Goal: Transaction & Acquisition: Book appointment/travel/reservation

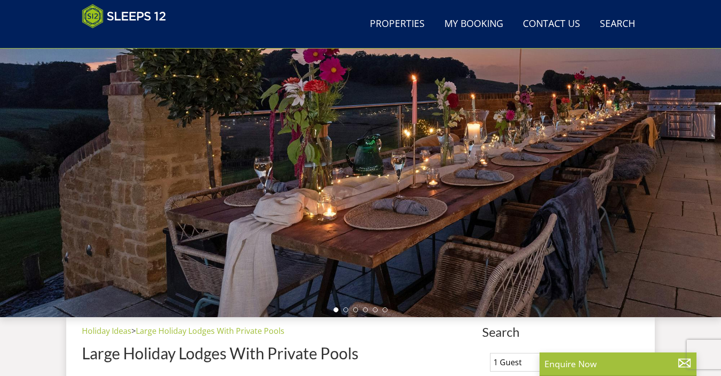
scroll to position [93, 0]
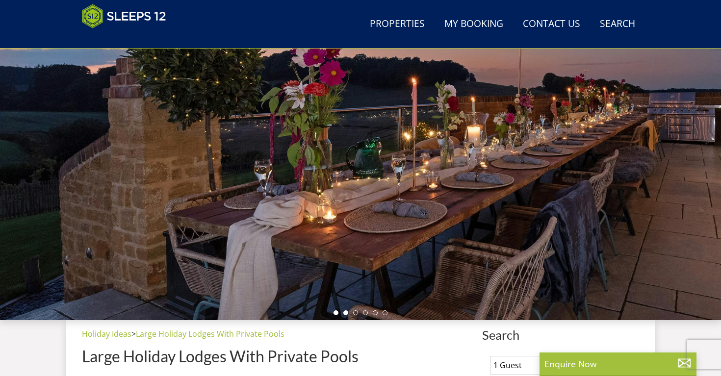
click at [347, 315] on li at bounding box center [346, 313] width 5 height 5
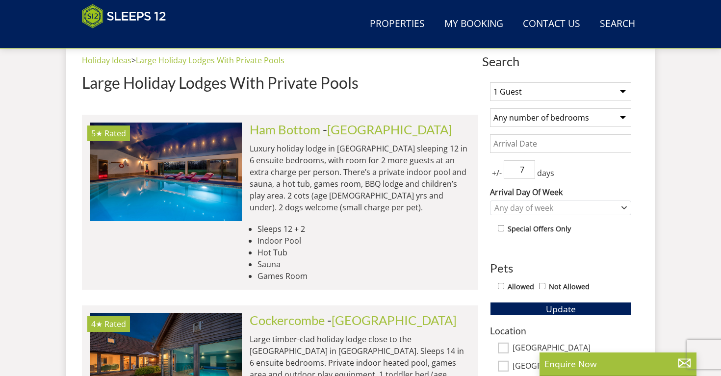
scroll to position [370, 0]
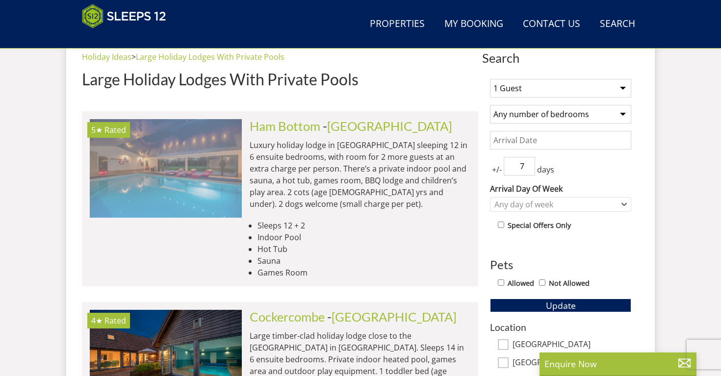
click at [192, 161] on img at bounding box center [166, 168] width 152 height 98
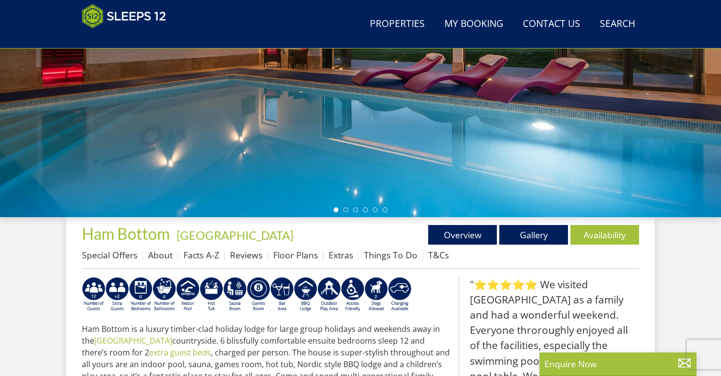
scroll to position [193, 0]
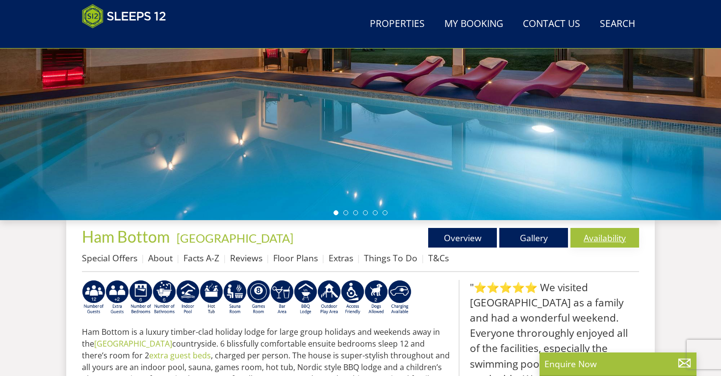
click at [617, 239] on link "Availability" at bounding box center [605, 238] width 69 height 20
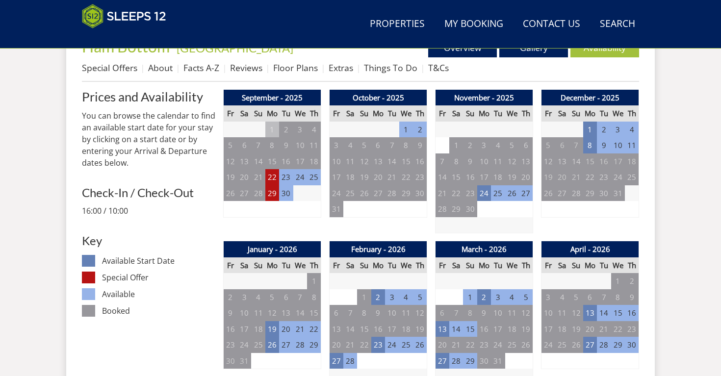
scroll to position [383, 0]
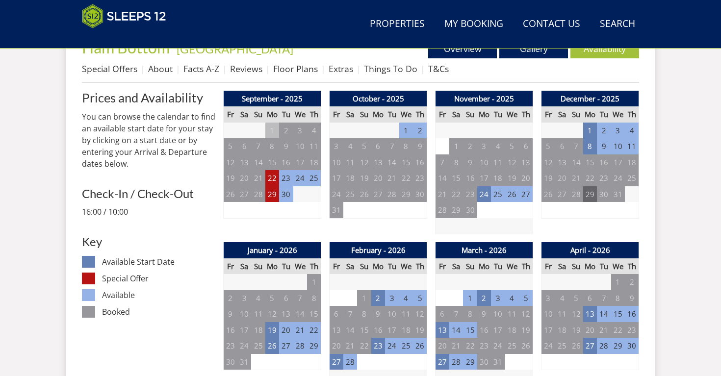
click at [588, 199] on td "29" at bounding box center [590, 194] width 14 height 16
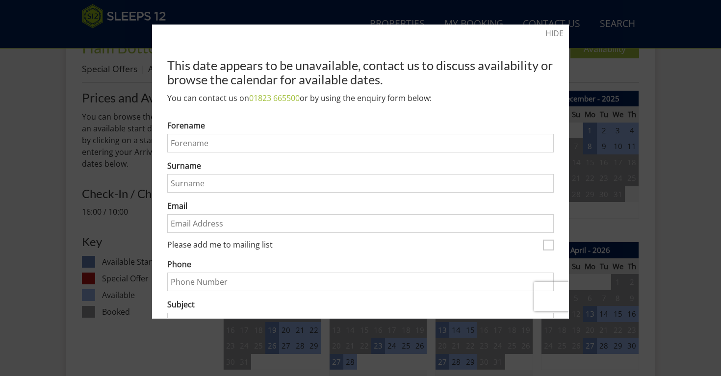
click at [561, 36] on link "HIDE" at bounding box center [555, 33] width 18 height 12
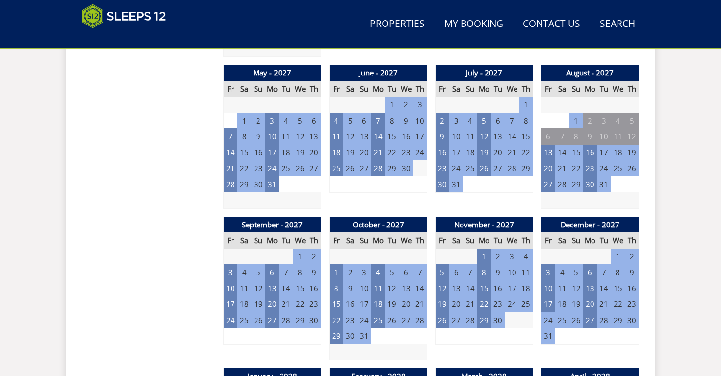
scroll to position [1169, 0]
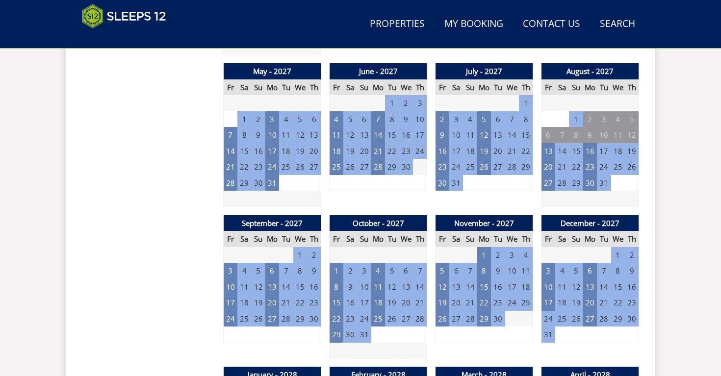
click at [547, 311] on td "24" at bounding box center [549, 319] width 14 height 16
click at [589, 295] on td "20" at bounding box center [590, 303] width 14 height 16
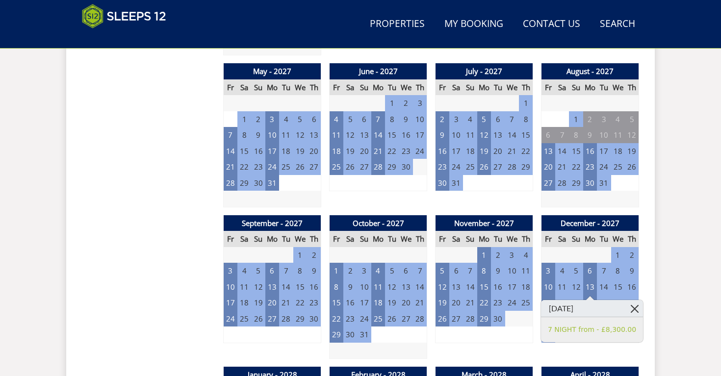
click at [628, 306] on link at bounding box center [634, 308] width 17 height 17
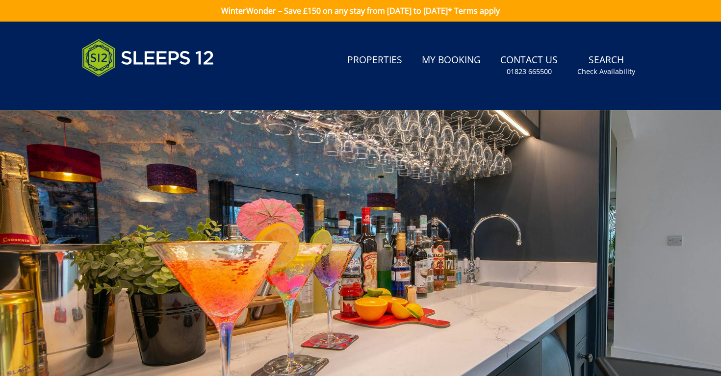
scroll to position [0, 0]
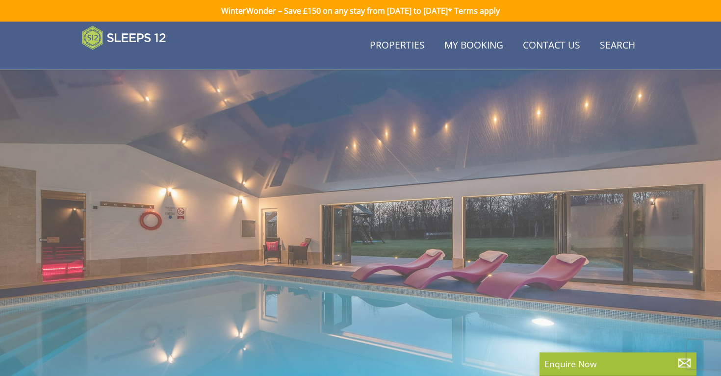
scroll to position [193, 0]
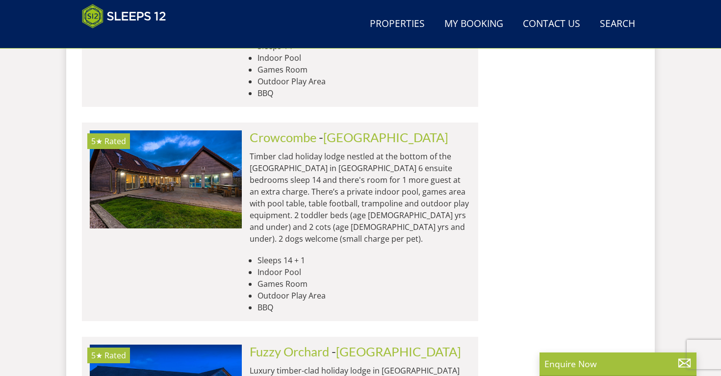
scroll to position [755, 0]
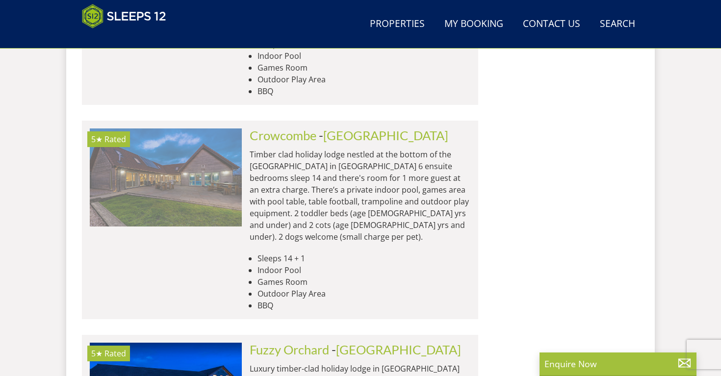
click at [188, 157] on img at bounding box center [166, 178] width 152 height 98
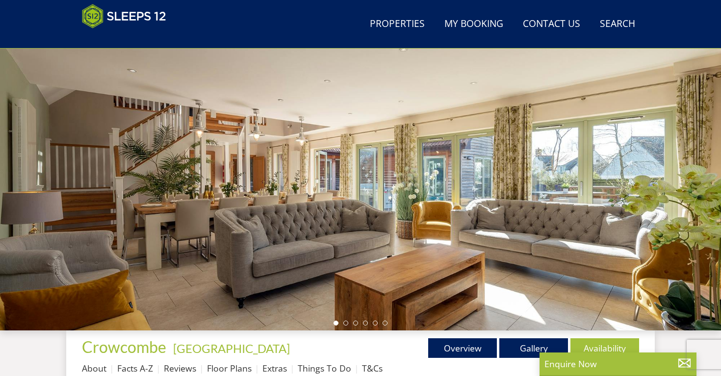
scroll to position [83, 0]
click at [345, 327] on div at bounding box center [360, 159] width 721 height 344
click at [345, 323] on li at bounding box center [346, 322] width 5 height 5
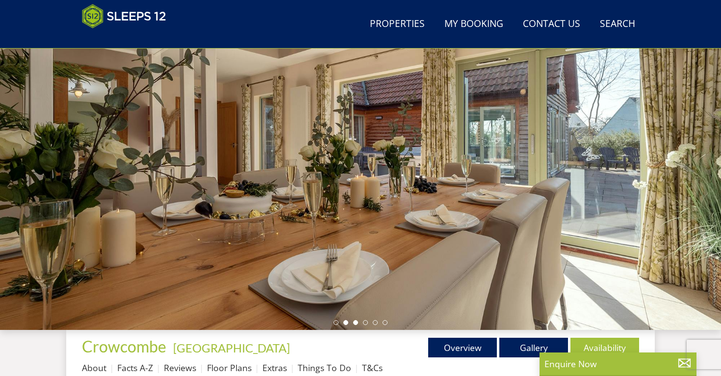
click at [358, 322] on li at bounding box center [355, 322] width 5 height 5
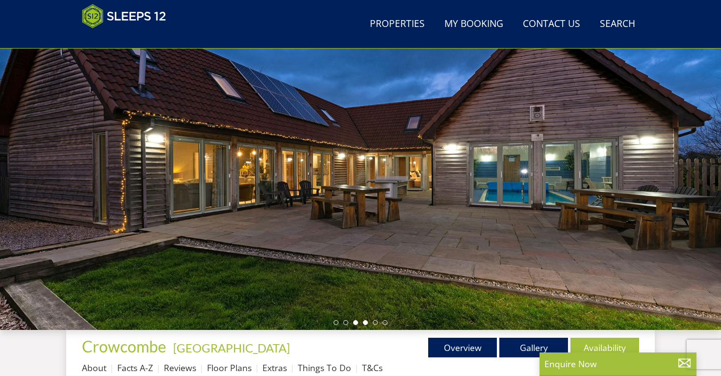
click at [364, 324] on li at bounding box center [365, 322] width 5 height 5
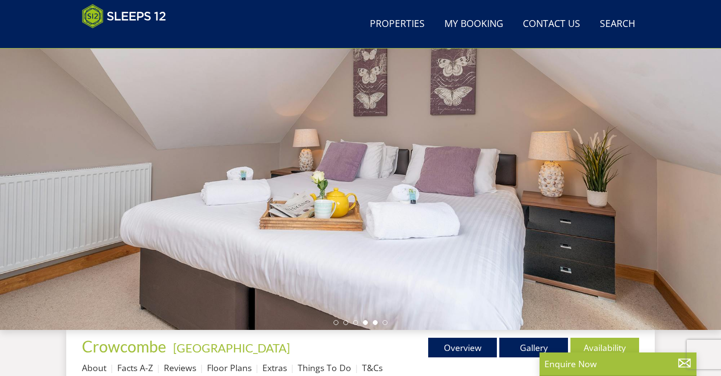
click at [376, 324] on li at bounding box center [375, 322] width 5 height 5
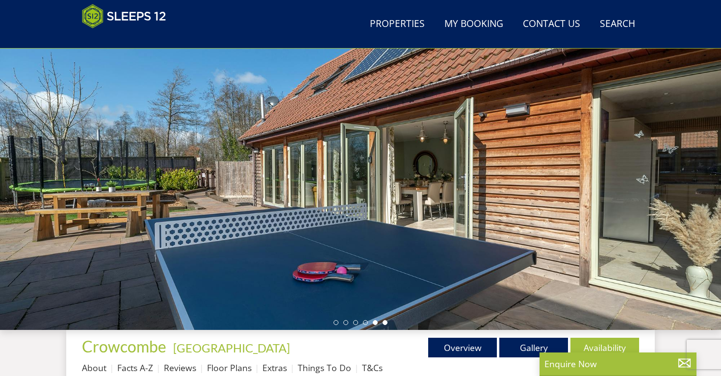
click at [386, 324] on li at bounding box center [385, 322] width 5 height 5
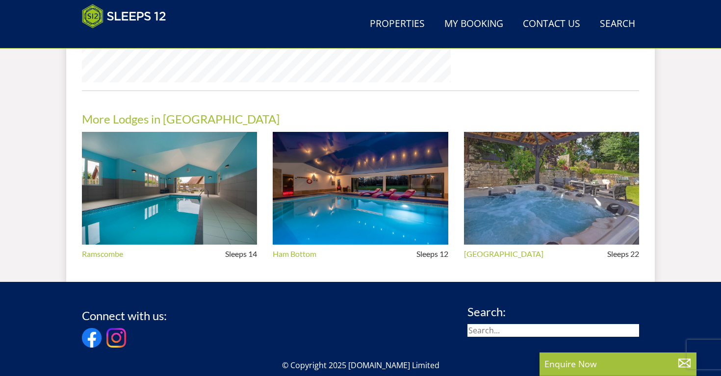
scroll to position [870, 0]
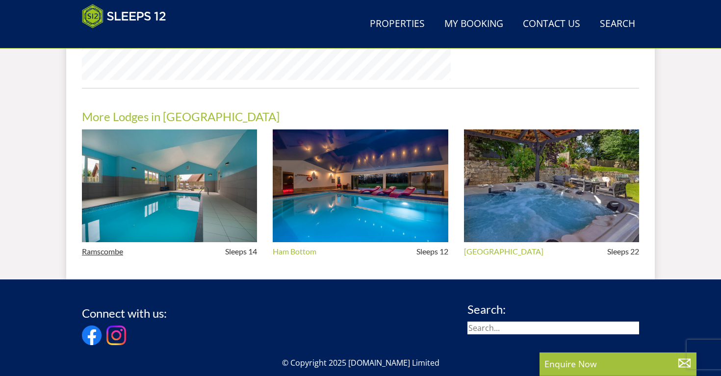
click at [105, 253] on link "Ramscombe" at bounding box center [102, 251] width 41 height 9
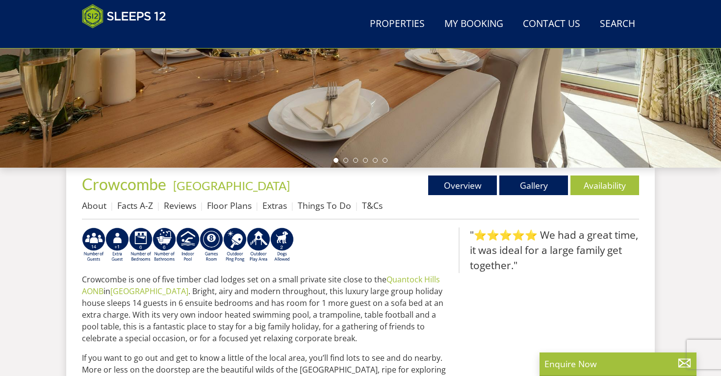
scroll to position [250, 0]
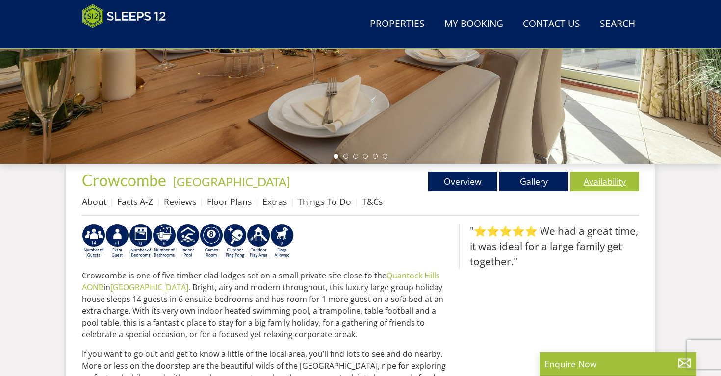
click at [615, 184] on link "Availability" at bounding box center [605, 182] width 69 height 20
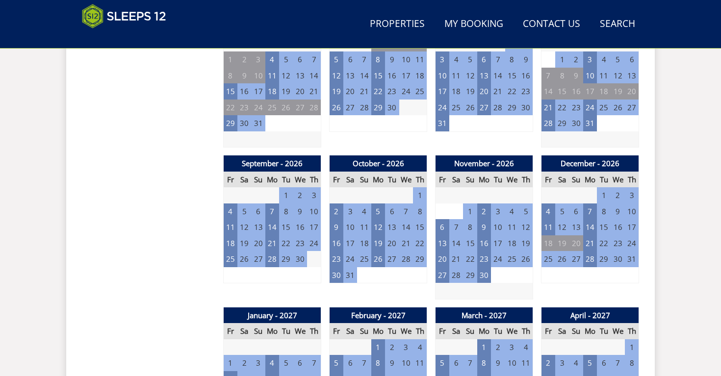
scroll to position [774, 0]
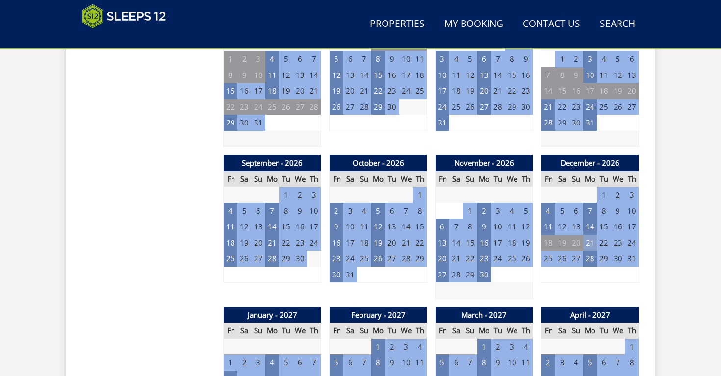
click at [588, 235] on td "21" at bounding box center [590, 243] width 14 height 16
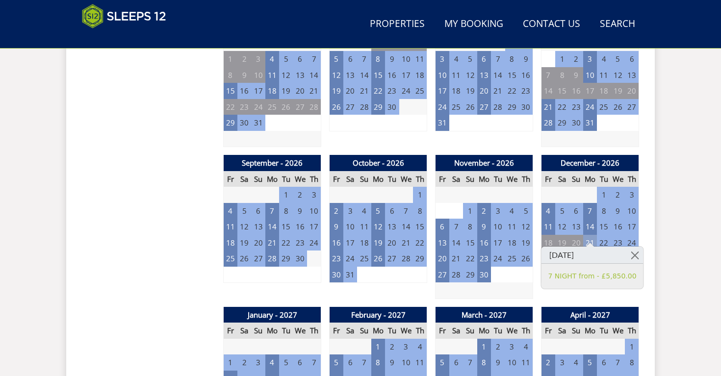
click at [588, 235] on td "21" at bounding box center [590, 243] width 14 height 16
click at [631, 258] on link at bounding box center [634, 255] width 17 height 17
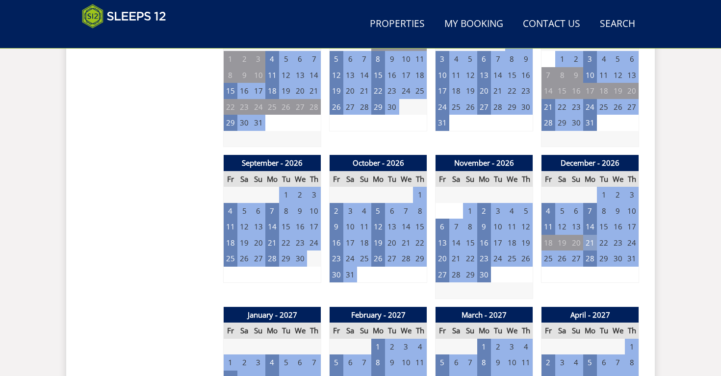
click at [592, 235] on td "21" at bounding box center [590, 243] width 14 height 16
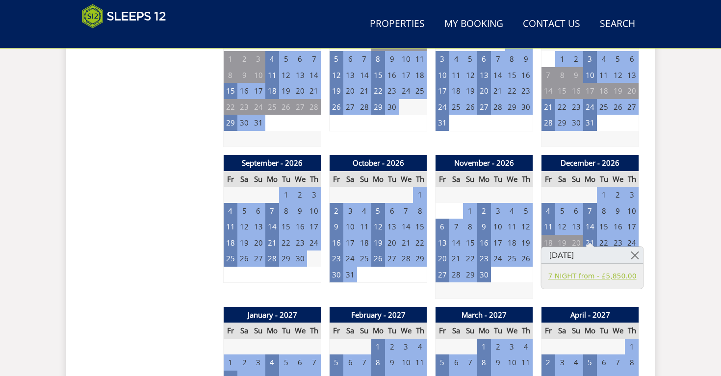
click at [581, 277] on link "7 NIGHT from - £5,850.00" at bounding box center [593, 276] width 88 height 10
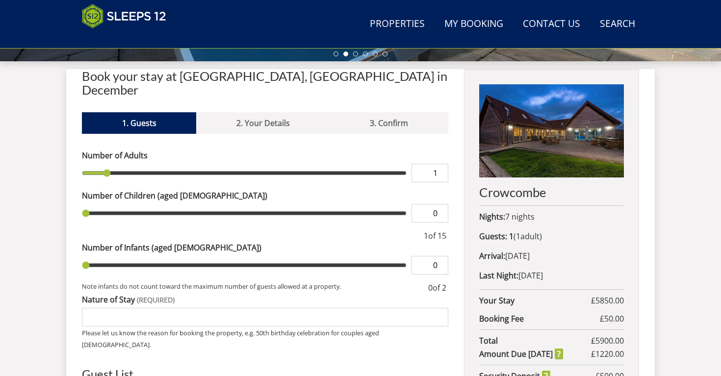
scroll to position [354, 0]
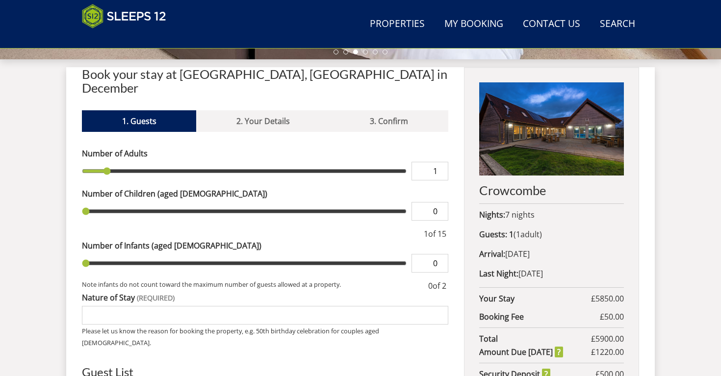
type input "2"
click at [442, 162] on input "2" at bounding box center [430, 171] width 37 height 19
type input "3"
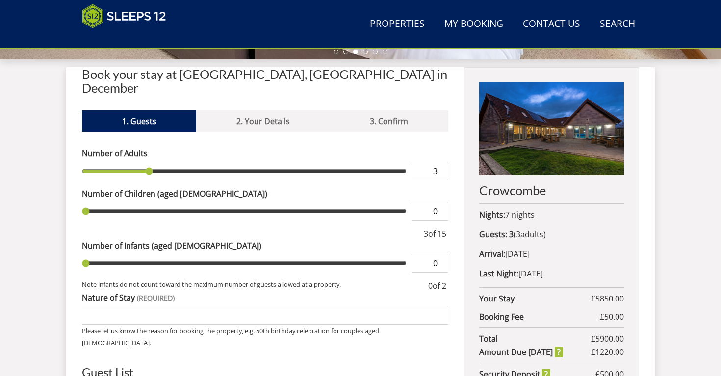
click at [442, 162] on input "3" at bounding box center [430, 171] width 37 height 19
type input "4"
click at [442, 162] on input "4" at bounding box center [430, 171] width 37 height 19
type input "5"
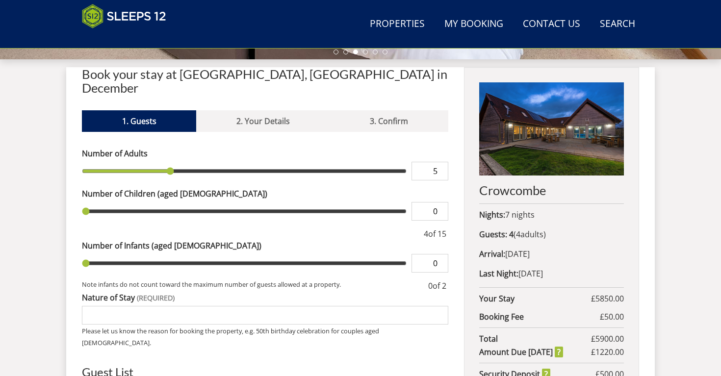
type input "5"
click at [442, 162] on input "5" at bounding box center [430, 171] width 37 height 19
type input "6"
click at [442, 162] on input "6" at bounding box center [430, 171] width 37 height 19
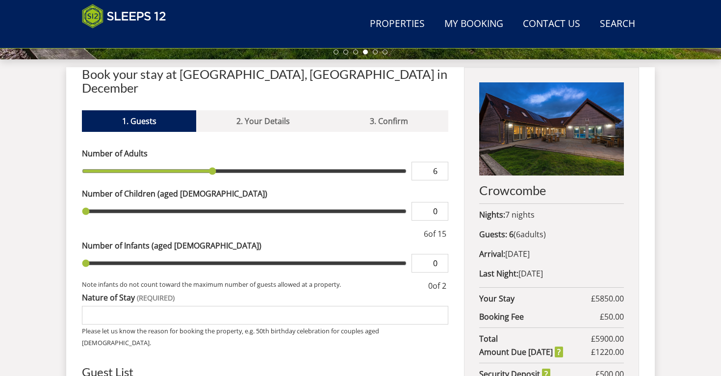
type input "5"
click at [443, 162] on input "5" at bounding box center [430, 171] width 37 height 19
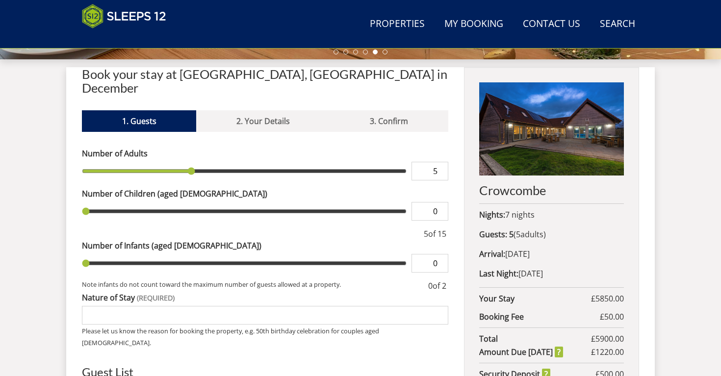
type input "1"
click at [441, 202] on input "1" at bounding box center [430, 211] width 37 height 19
type input "2"
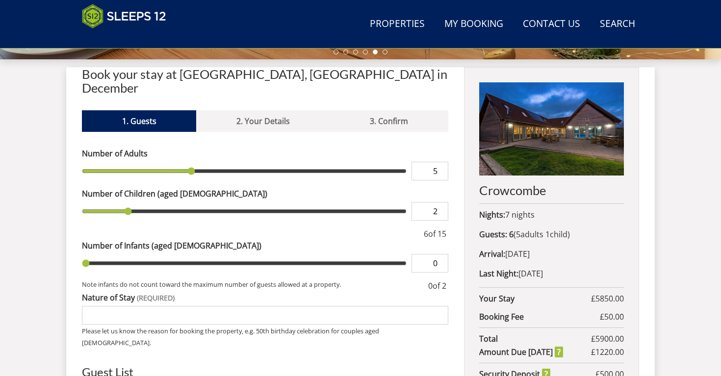
click at [441, 202] on input "2" at bounding box center [430, 211] width 37 height 19
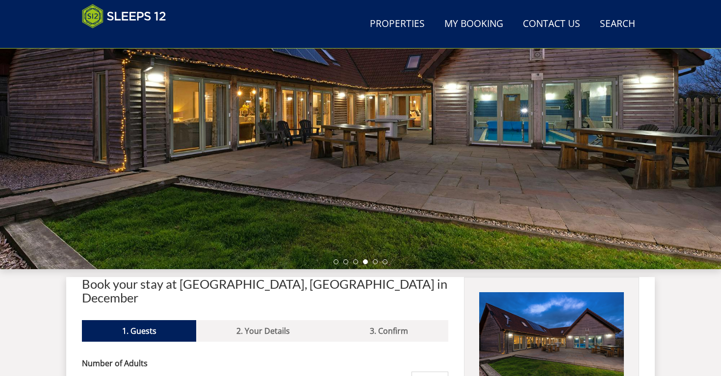
scroll to position [146, 0]
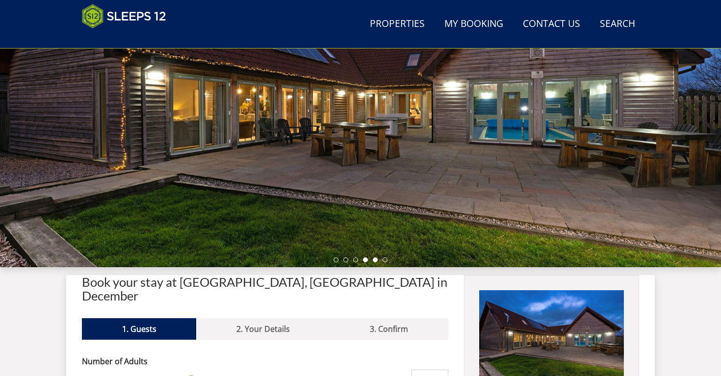
click at [374, 261] on li at bounding box center [375, 260] width 5 height 5
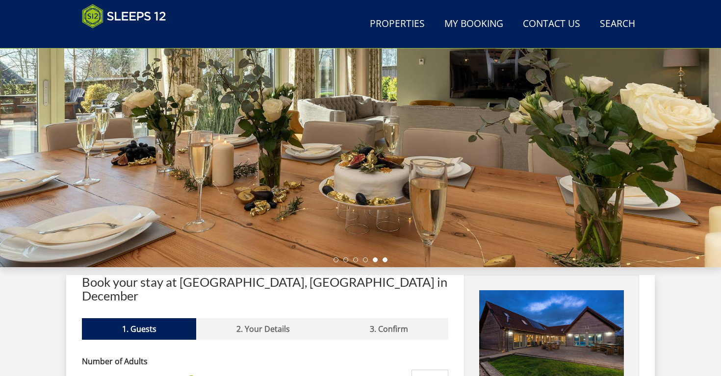
click at [385, 260] on li at bounding box center [385, 260] width 5 height 5
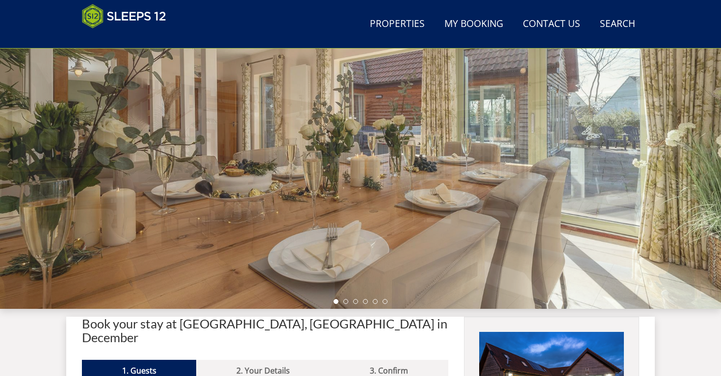
scroll to position [103, 0]
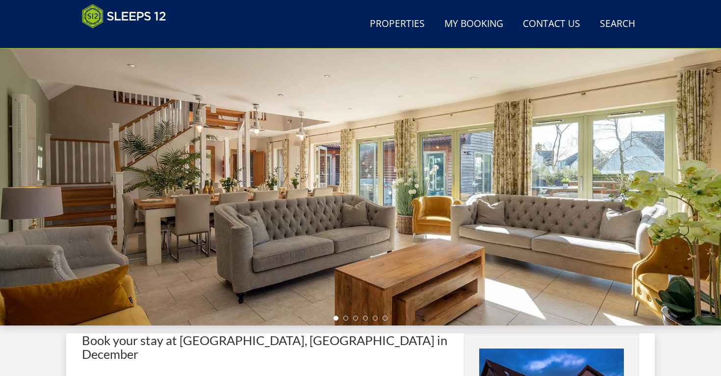
scroll to position [87, 0]
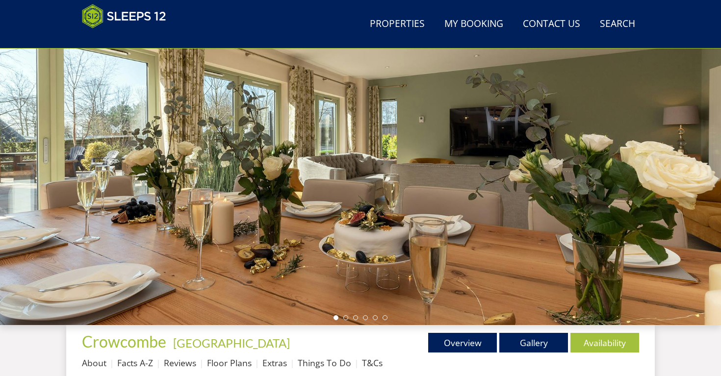
scroll to position [100, 0]
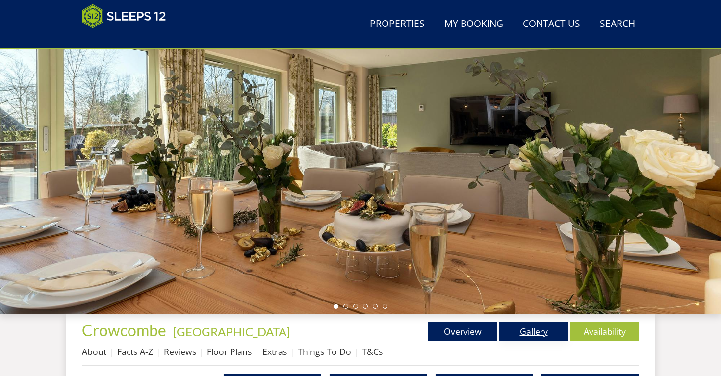
click at [527, 330] on link "Gallery" at bounding box center [534, 332] width 69 height 20
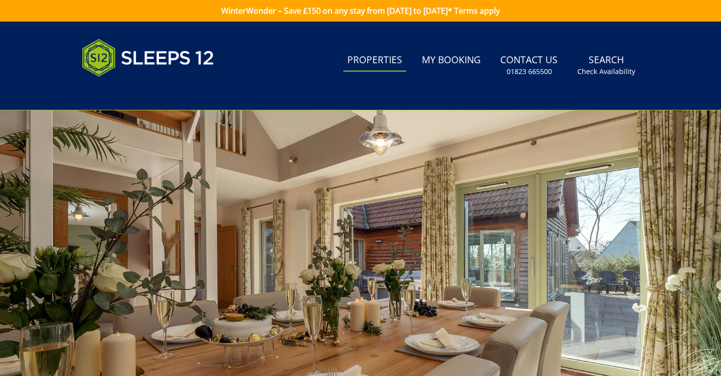
click at [393, 58] on link "Properties" at bounding box center [375, 61] width 63 height 22
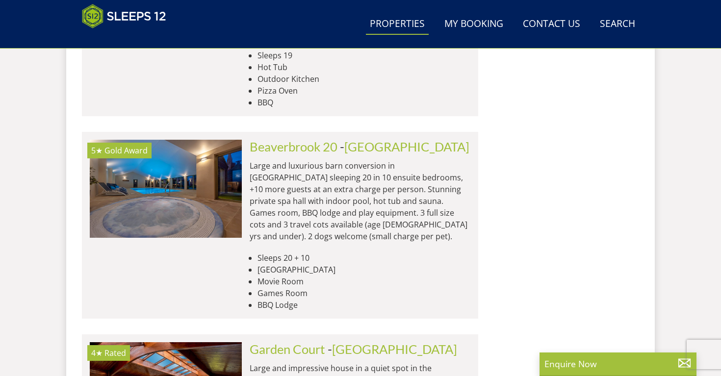
scroll to position [1341, 0]
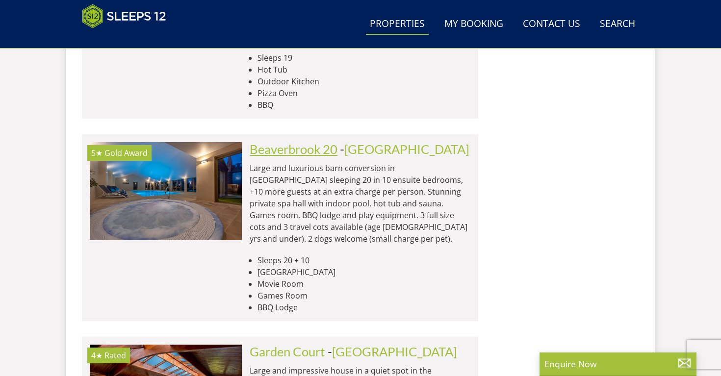
click at [309, 142] on link "Beaverbrook 20" at bounding box center [294, 149] width 88 height 15
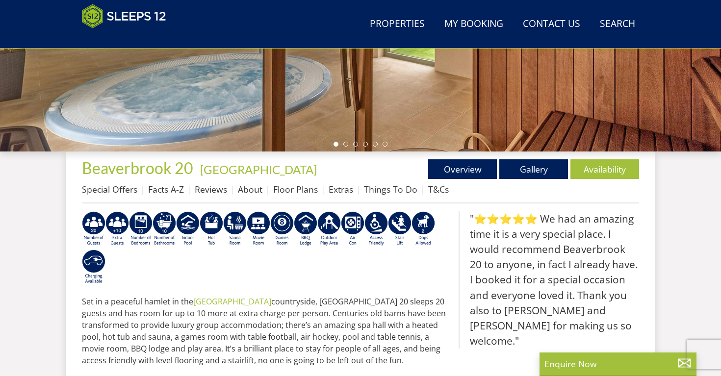
scroll to position [259, 0]
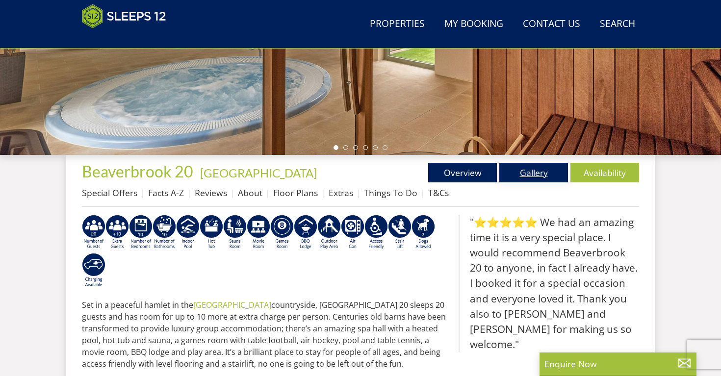
click at [543, 173] on link "Gallery" at bounding box center [534, 173] width 69 height 20
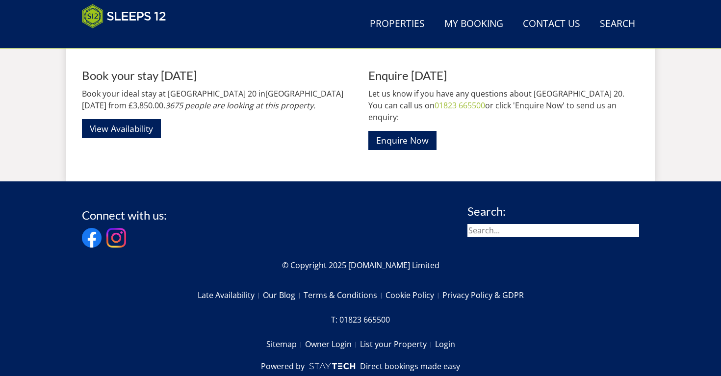
scroll to position [1789, 0]
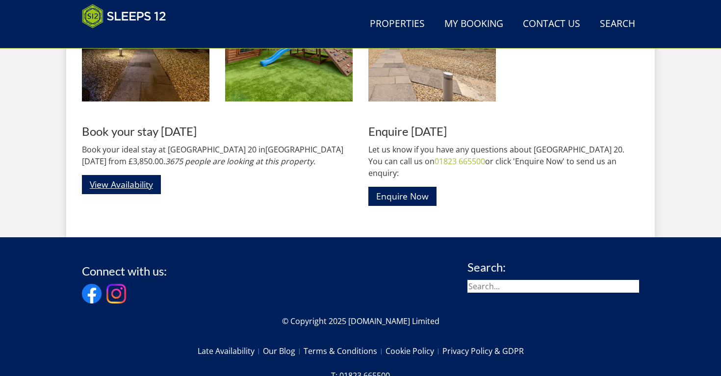
click at [97, 181] on link "View Availability" at bounding box center [121, 184] width 79 height 19
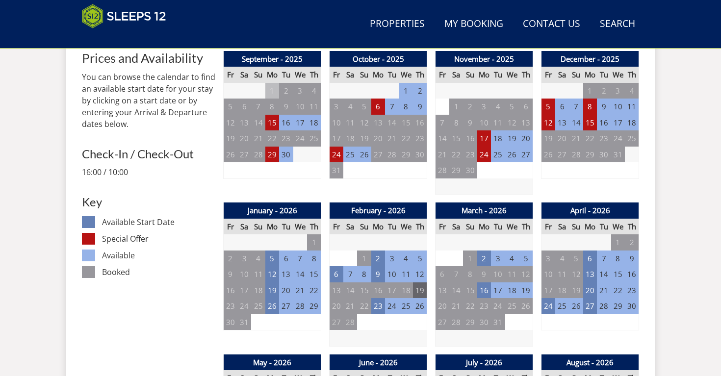
scroll to position [410, 0]
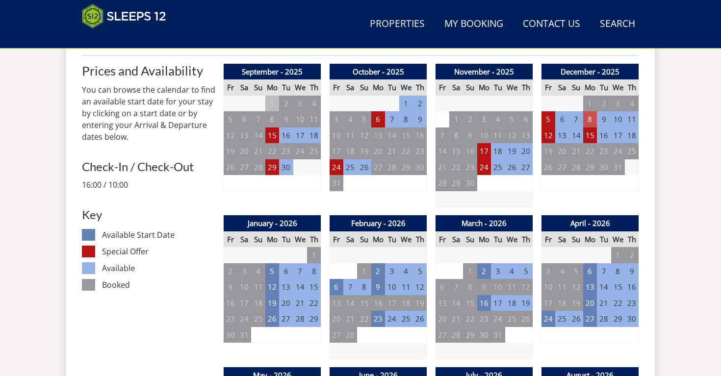
click at [590, 115] on td "8" at bounding box center [590, 119] width 14 height 16
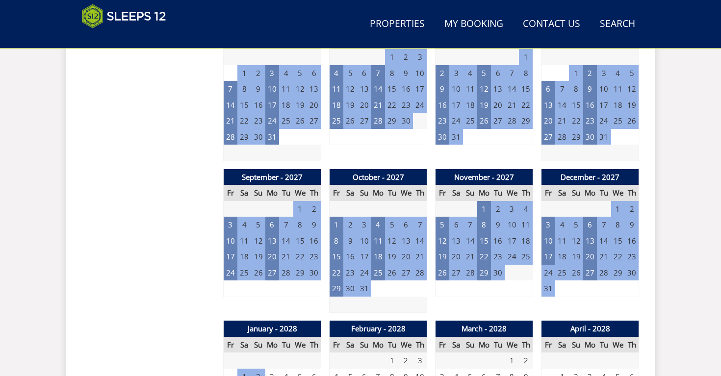
scroll to position [1219, 0]
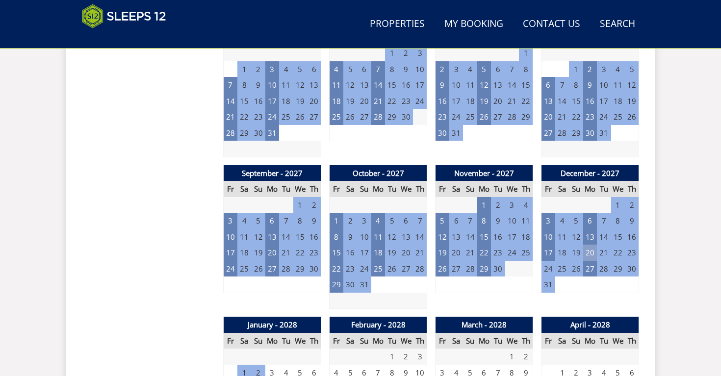
click at [593, 245] on td "20" at bounding box center [590, 253] width 14 height 16
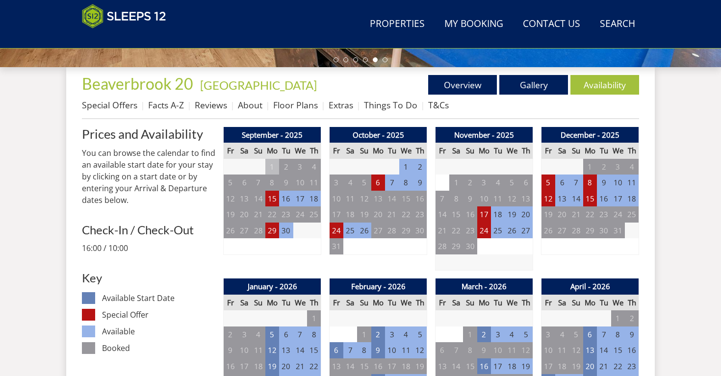
scroll to position [343, 0]
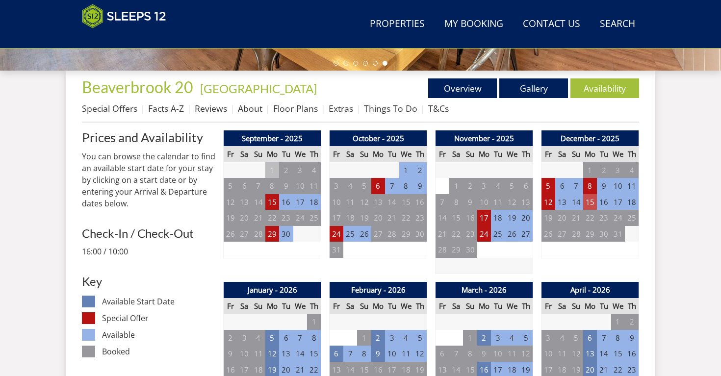
click at [592, 202] on td "15" at bounding box center [590, 202] width 14 height 16
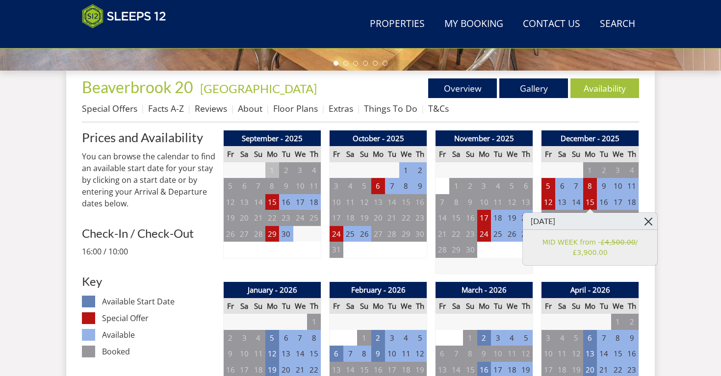
click at [648, 223] on link at bounding box center [648, 221] width 17 height 17
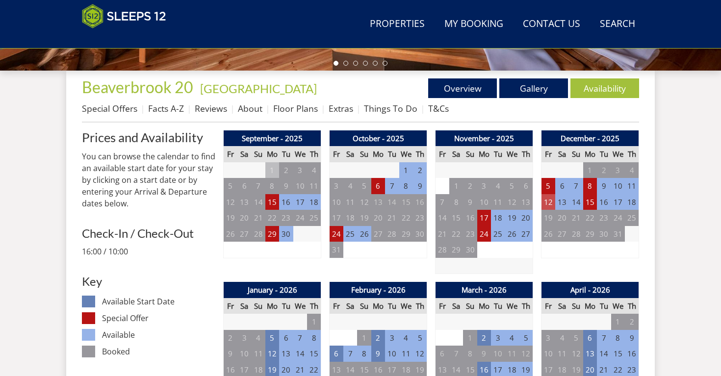
click at [545, 202] on td "12" at bounding box center [549, 202] width 14 height 16
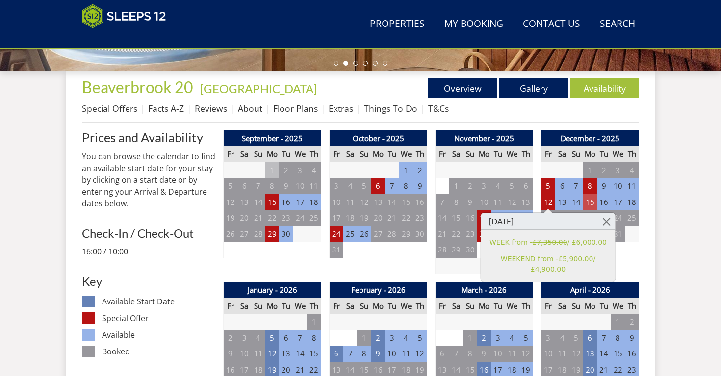
click at [588, 200] on td "15" at bounding box center [590, 202] width 14 height 16
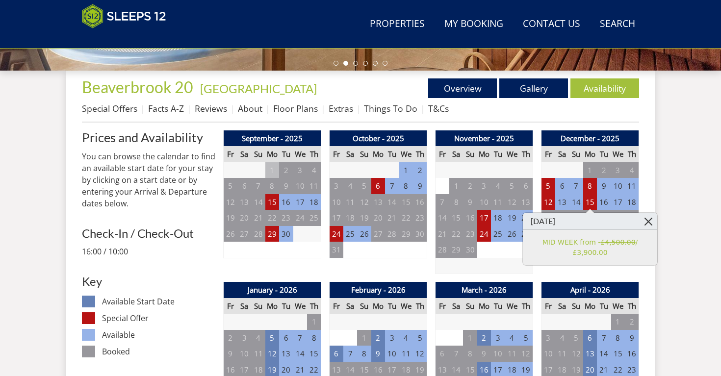
click at [649, 221] on link at bounding box center [648, 221] width 17 height 17
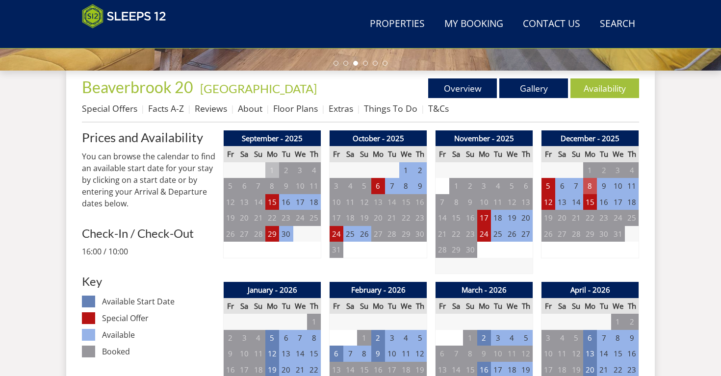
click at [586, 189] on td "8" at bounding box center [590, 186] width 14 height 16
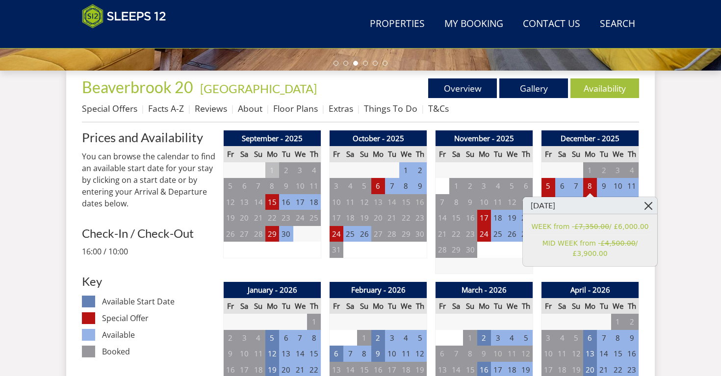
click at [650, 205] on link at bounding box center [648, 205] width 17 height 17
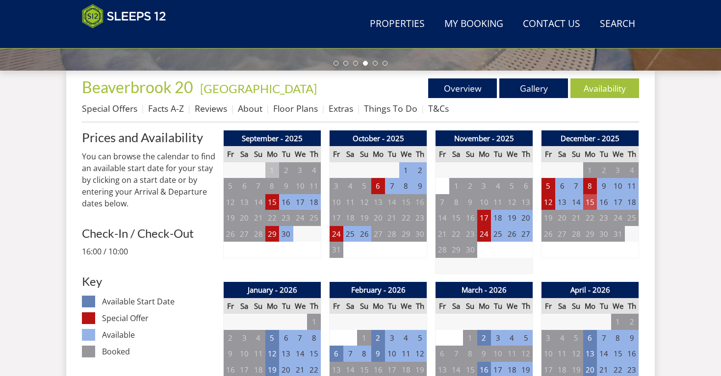
click at [590, 205] on td "15" at bounding box center [590, 202] width 14 height 16
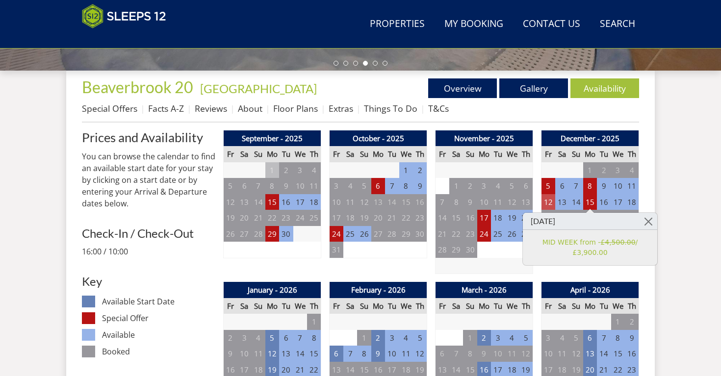
click at [552, 207] on td "12" at bounding box center [549, 202] width 14 height 16
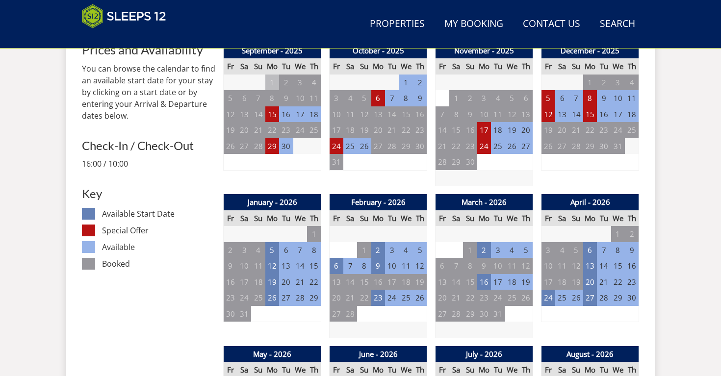
scroll to position [432, 0]
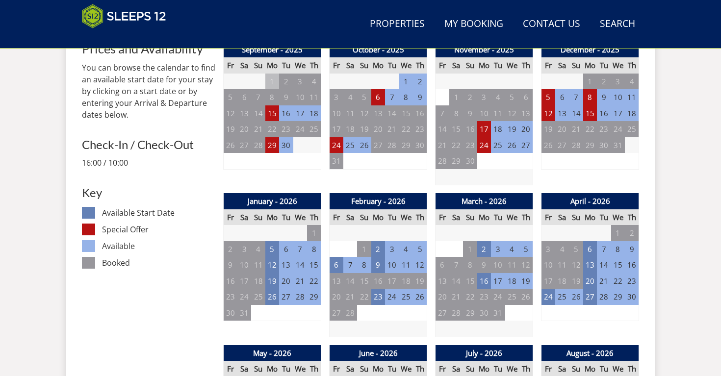
scroll to position [1789, 0]
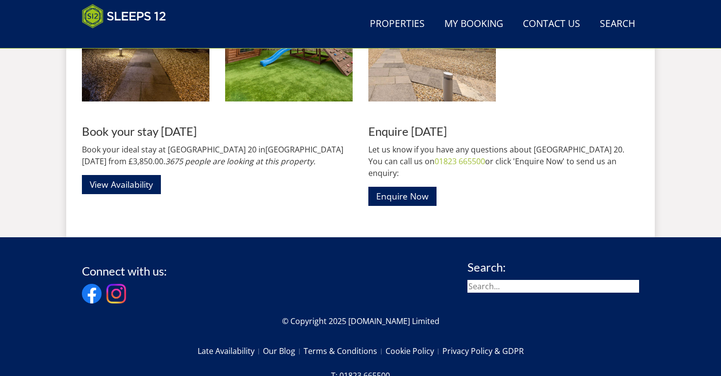
scroll to position [259, 0]
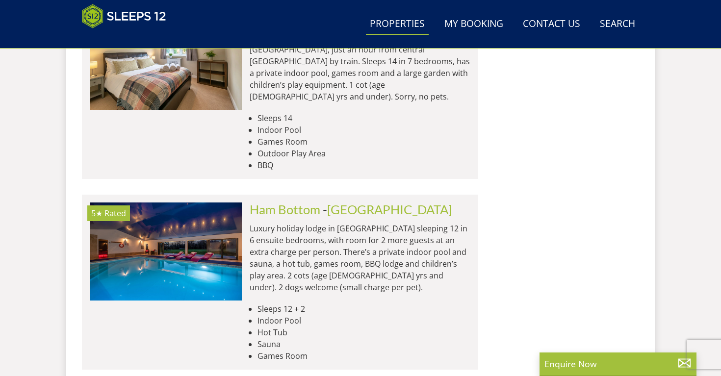
scroll to position [1675, 0]
click at [285, 202] on link "Ham Bottom" at bounding box center [285, 209] width 71 height 15
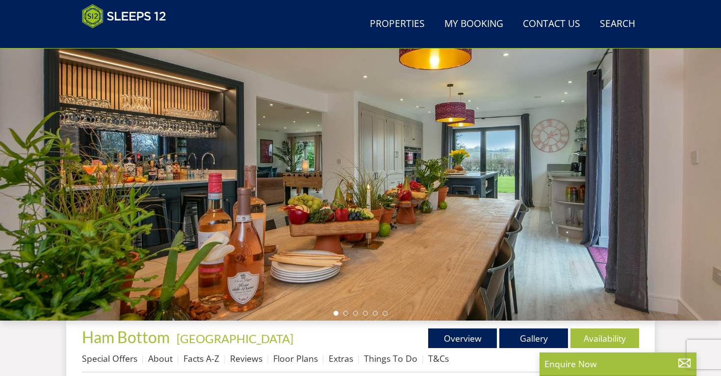
scroll to position [101, 0]
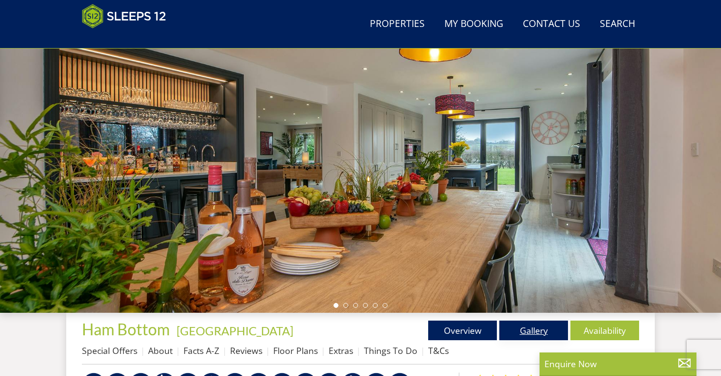
click at [549, 338] on link "Gallery" at bounding box center [534, 331] width 69 height 20
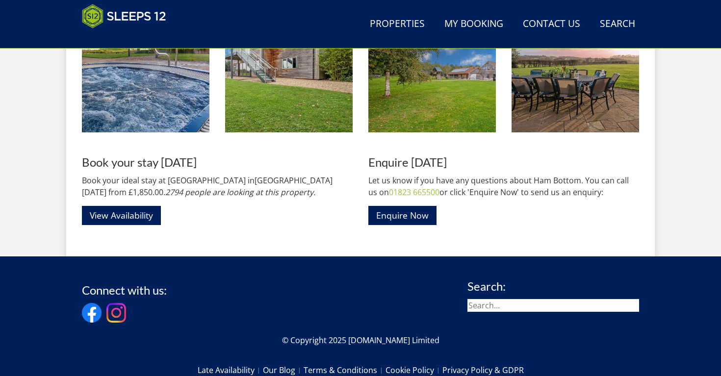
scroll to position [1616, 0]
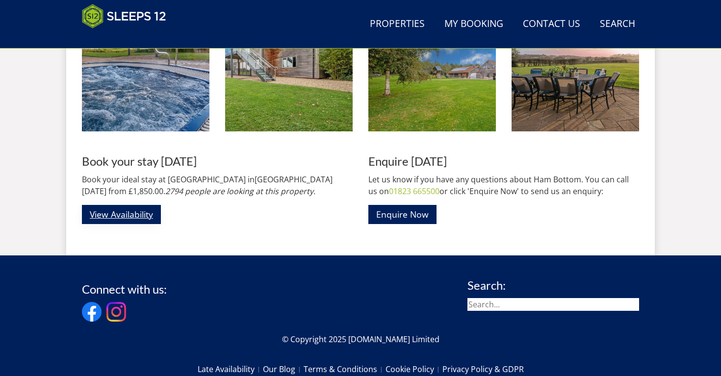
click at [148, 218] on link "View Availability" at bounding box center [121, 214] width 79 height 19
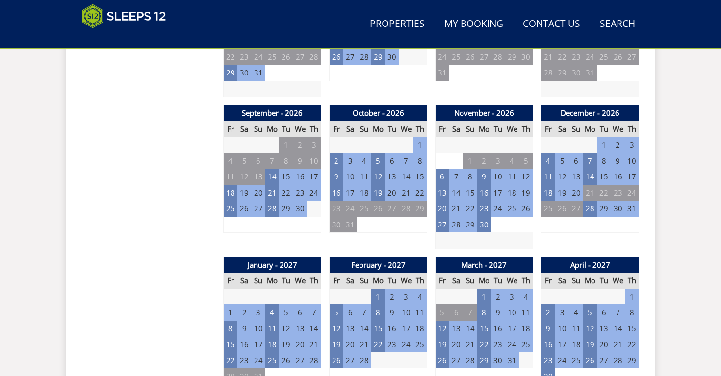
scroll to position [824, 0]
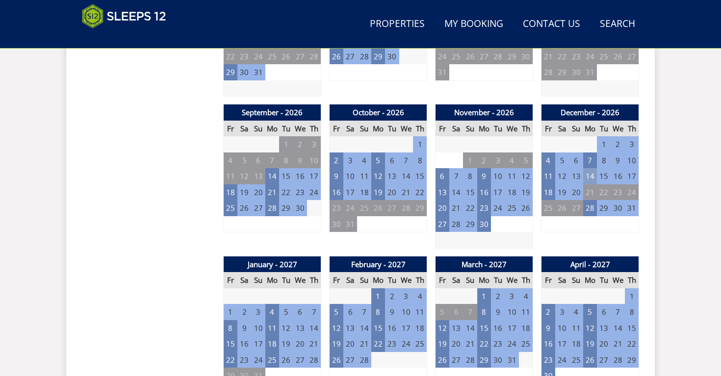
click at [586, 172] on td "14" at bounding box center [590, 176] width 14 height 16
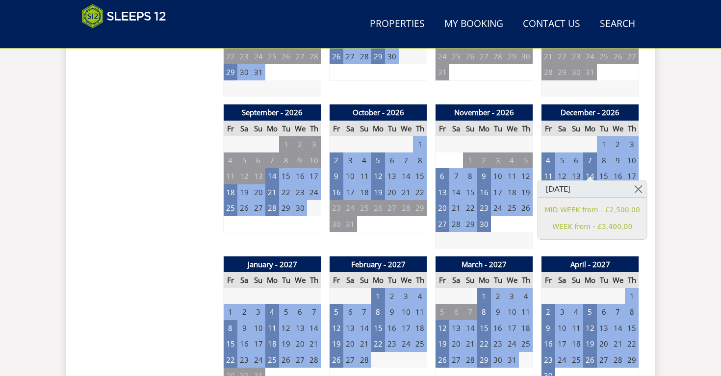
click at [682, 164] on div "Search Menu Properties My Booking Contact Us [PHONE_NUMBER] Search Check Availa…" at bounding box center [360, 186] width 721 height 1979
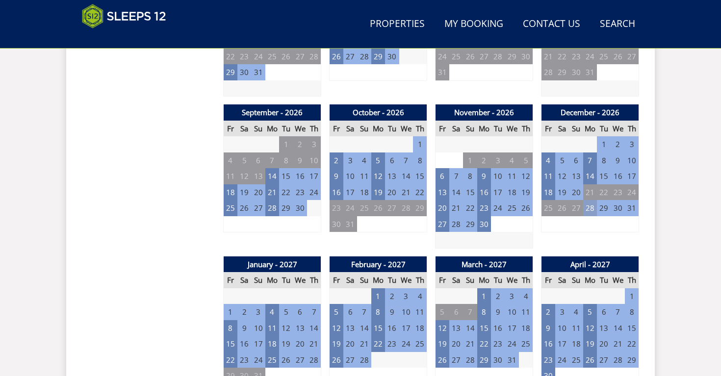
click at [589, 200] on td "28" at bounding box center [590, 208] width 14 height 16
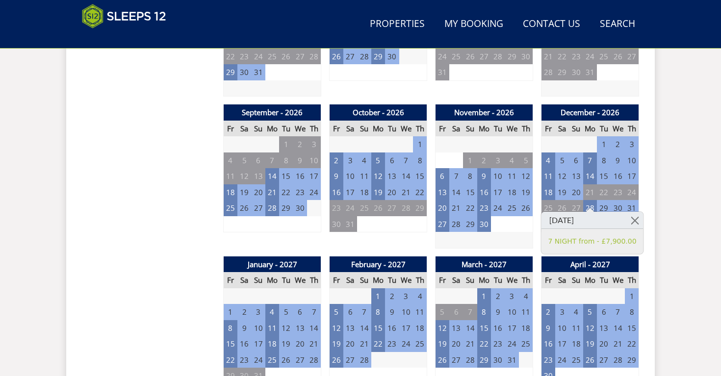
click at [697, 174] on div "Search Menu Properties My Booking Contact Us [PHONE_NUMBER] Search Check Availa…" at bounding box center [360, 186] width 721 height 1979
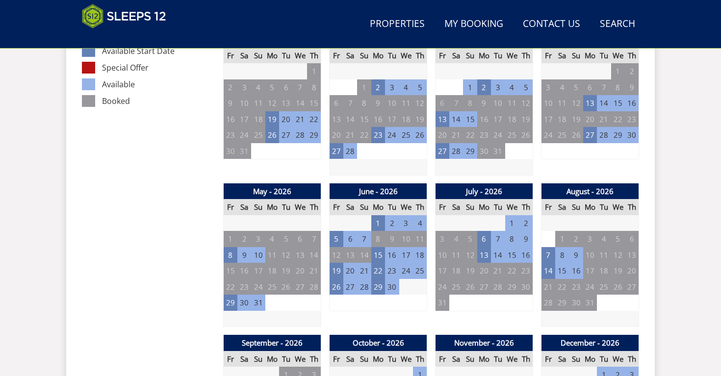
scroll to position [601, 0]
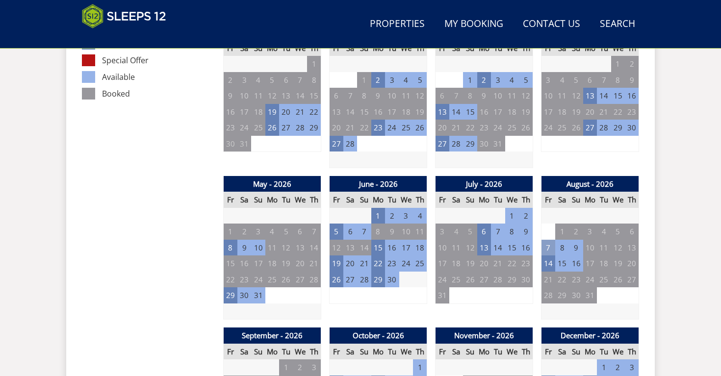
click at [547, 240] on td "7" at bounding box center [549, 248] width 14 height 16
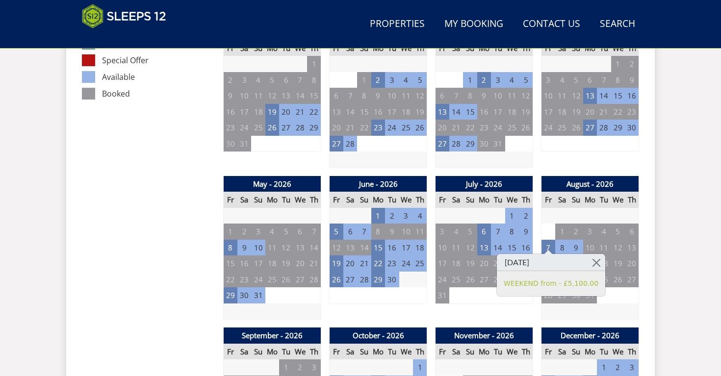
click at [576, 242] on td "9" at bounding box center [576, 248] width 14 height 16
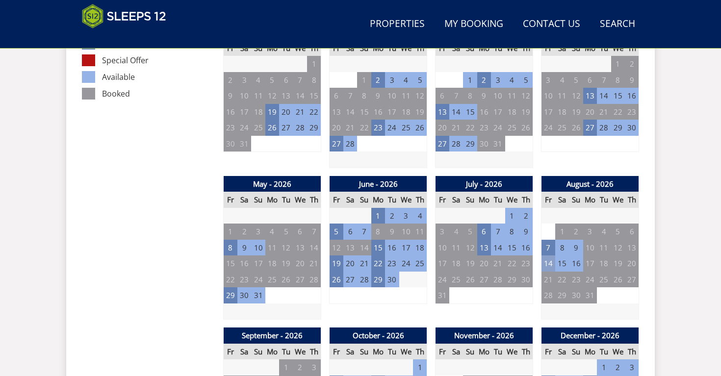
click at [550, 262] on td "14" at bounding box center [549, 264] width 14 height 16
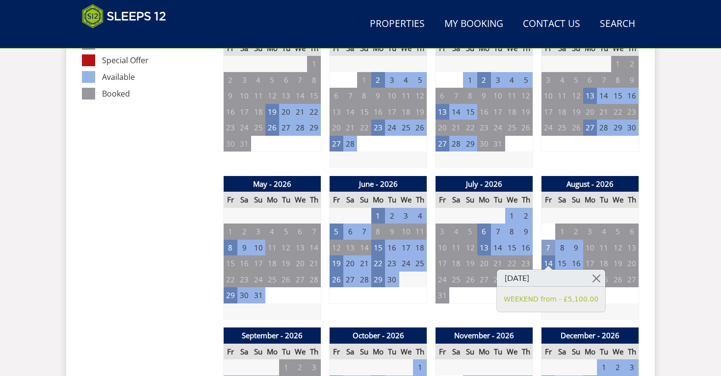
click at [548, 248] on td "7" at bounding box center [549, 248] width 14 height 16
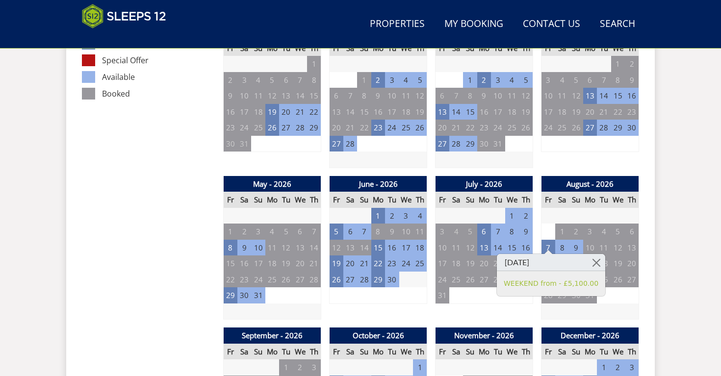
scroll to position [636, 0]
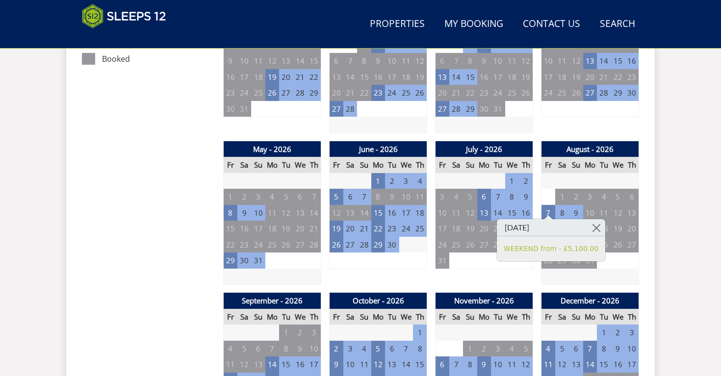
click at [694, 243] on div "Search Menu Properties My Booking Contact Us [PHONE_NUMBER] Search Check Availa…" at bounding box center [360, 375] width 721 height 1979
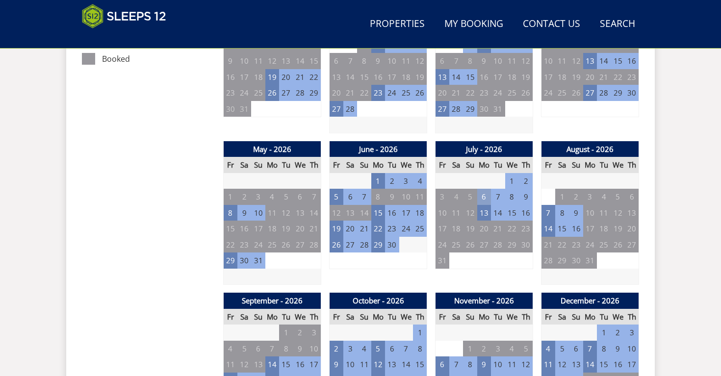
click at [485, 189] on td "6" at bounding box center [484, 197] width 14 height 16
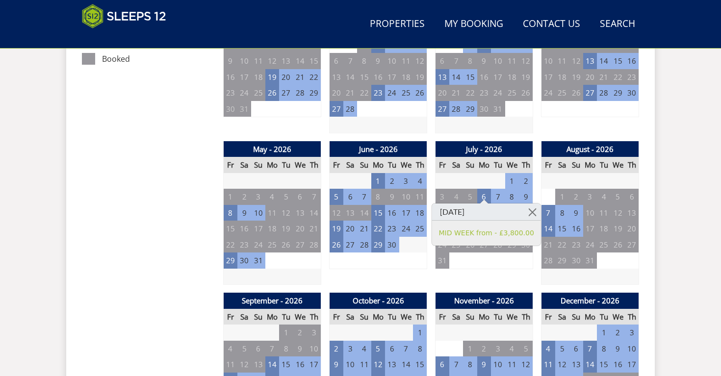
click at [700, 244] on div "Search Menu Properties My Booking Contact Us [PHONE_NUMBER] Search Check Availa…" at bounding box center [360, 375] width 721 height 1979
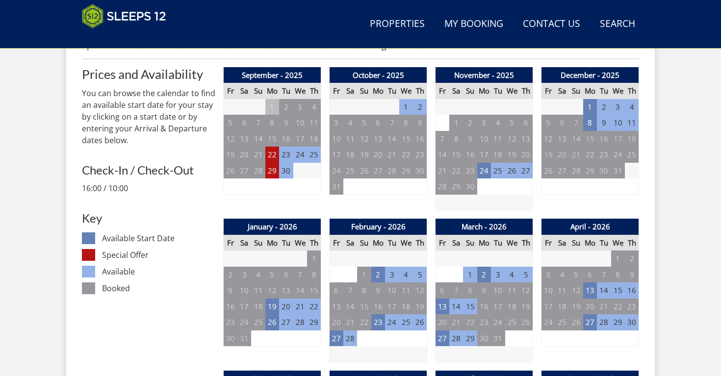
scroll to position [393, 0]
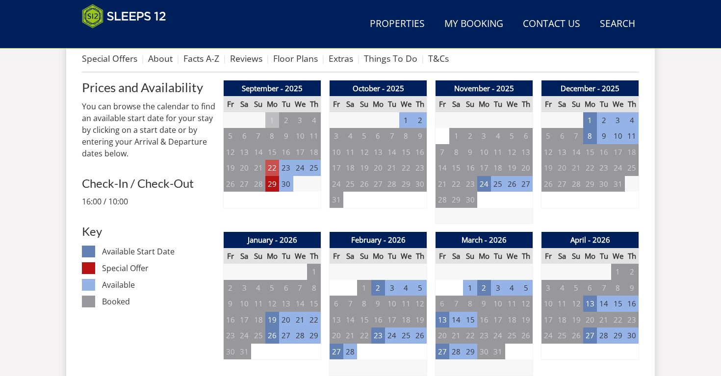
click at [274, 167] on td "22" at bounding box center [272, 168] width 14 height 16
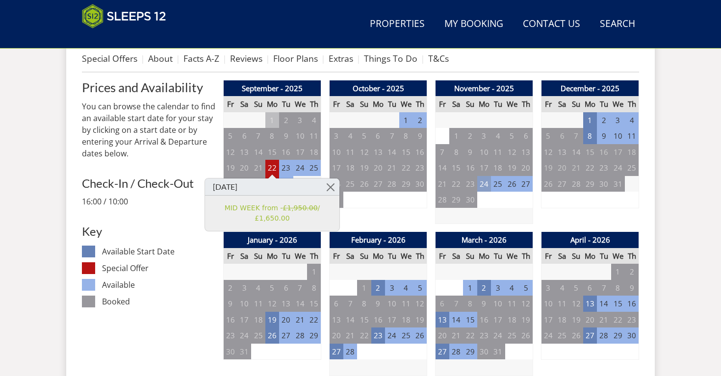
click at [485, 183] on td "24" at bounding box center [484, 184] width 14 height 16
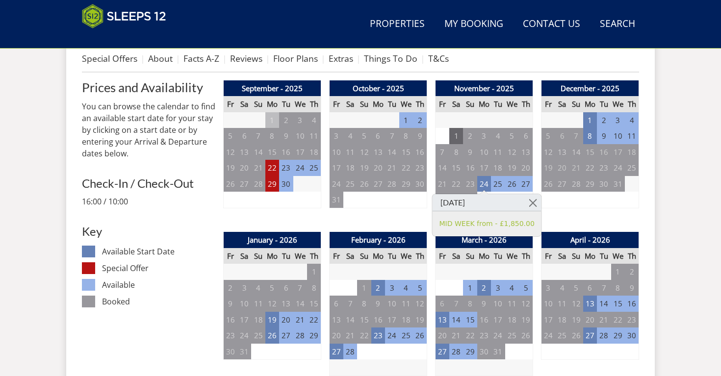
click at [463, 142] on td "1" at bounding box center [457, 136] width 14 height 16
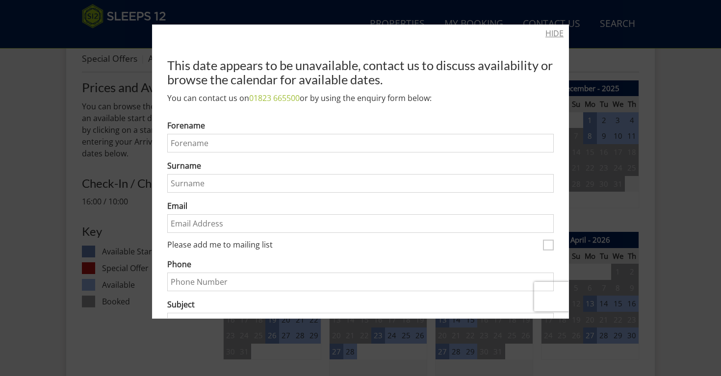
click at [553, 34] on link "HIDE" at bounding box center [555, 33] width 18 height 12
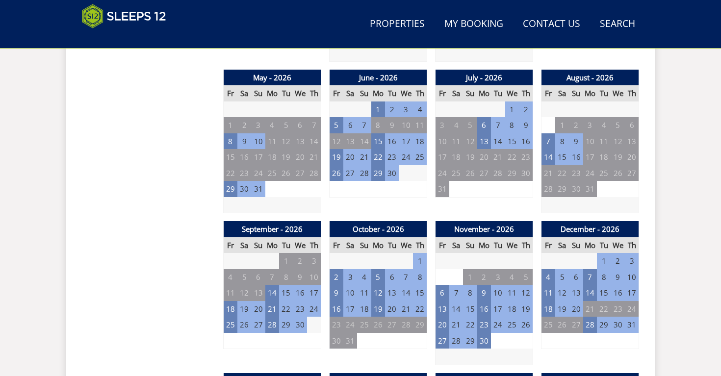
scroll to position [708, 0]
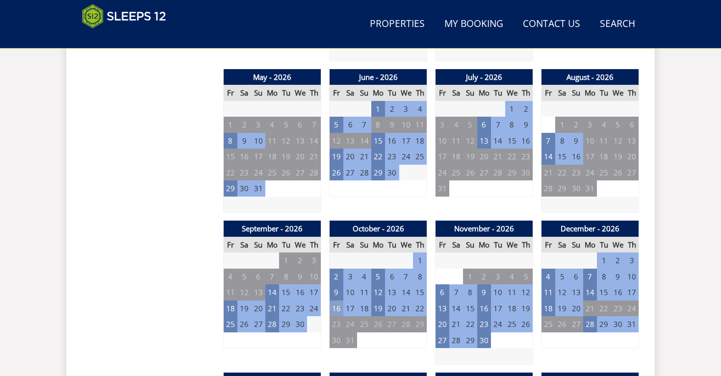
click at [335, 303] on td "16" at bounding box center [337, 309] width 14 height 16
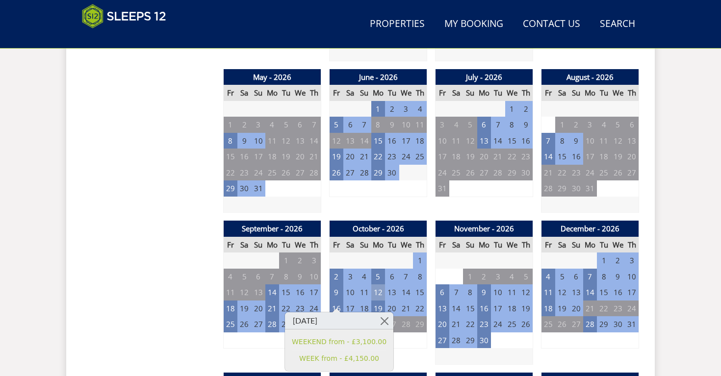
click at [373, 289] on td "12" at bounding box center [378, 293] width 14 height 16
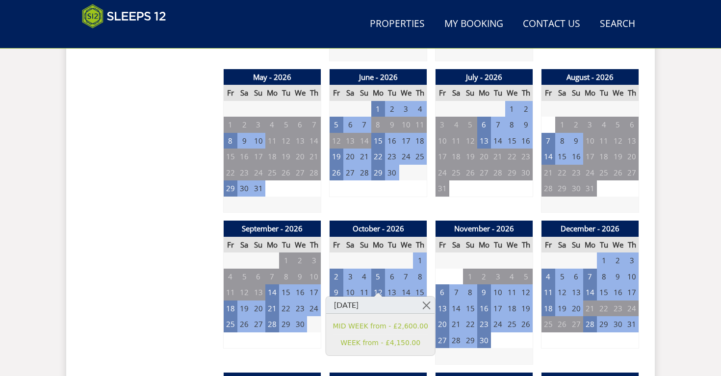
click at [701, 274] on div "Search Menu Properties My Booking Contact Us [PHONE_NUMBER] Search Check Availa…" at bounding box center [360, 302] width 721 height 1979
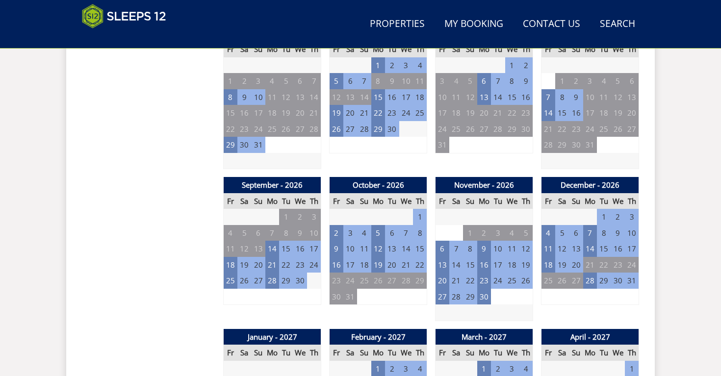
scroll to position [751, 0]
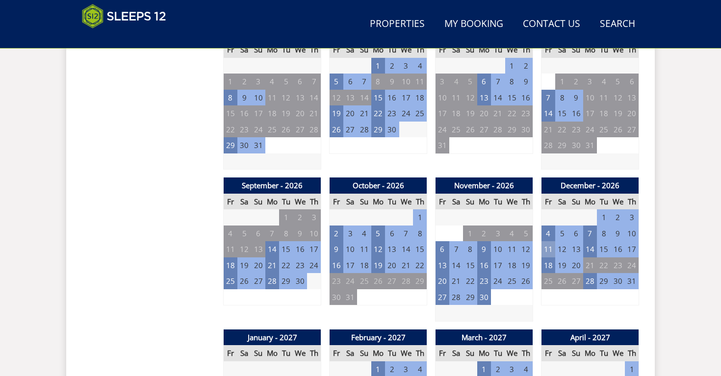
click at [550, 245] on td "11" at bounding box center [549, 249] width 14 height 16
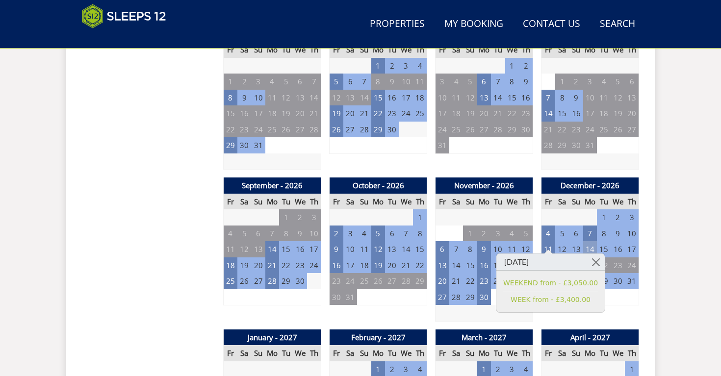
click at [595, 242] on td "14" at bounding box center [590, 249] width 14 height 16
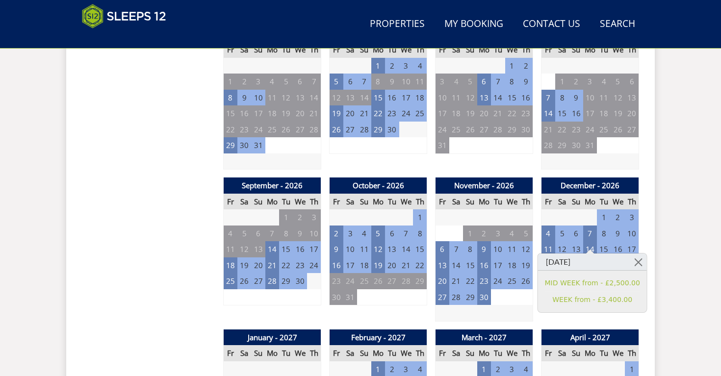
click at [662, 233] on div "Search Menu Properties My Booking Contact Us [PHONE_NUMBER] Search Check Availa…" at bounding box center [360, 259] width 721 height 1979
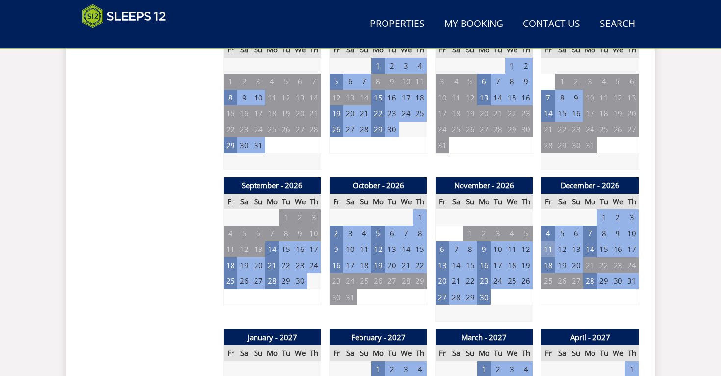
click at [542, 241] on td "11" at bounding box center [549, 249] width 14 height 16
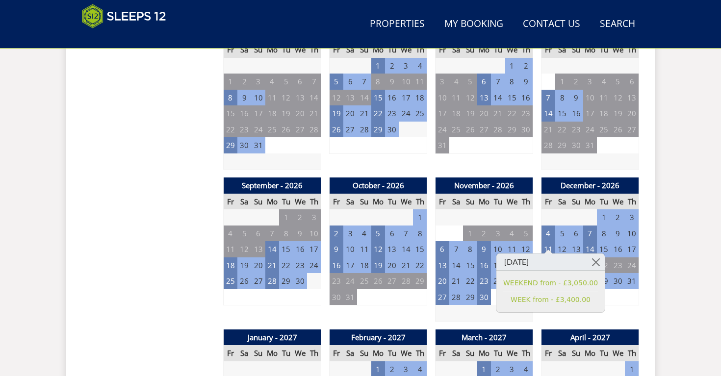
click at [681, 227] on div "Search Menu Properties My Booking Contact Us [PHONE_NUMBER] Search Check Availa…" at bounding box center [360, 259] width 721 height 1979
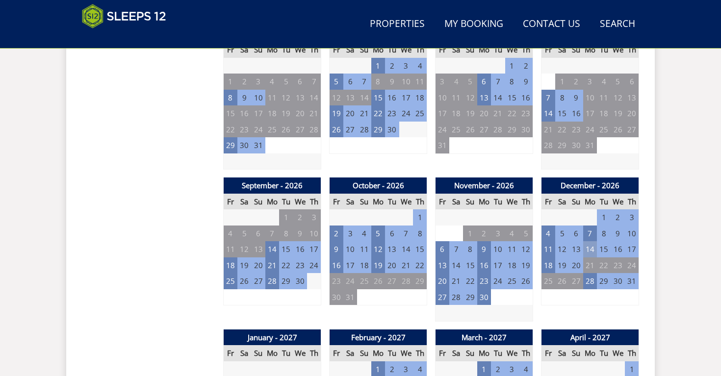
click at [589, 241] on td "14" at bounding box center [590, 249] width 14 height 16
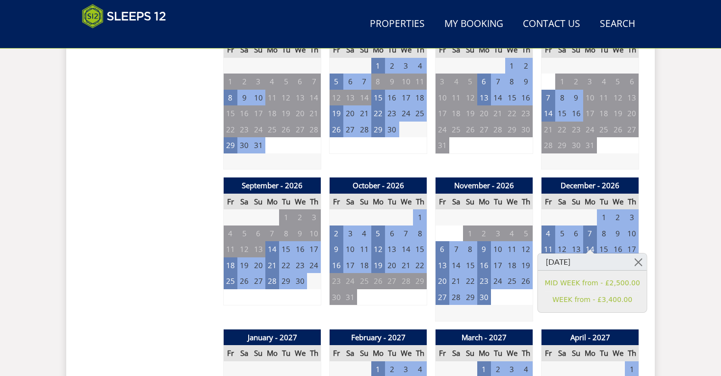
click at [706, 235] on div "Search Menu Properties My Booking Contact Us [PHONE_NUMBER] Search Check Availa…" at bounding box center [360, 259] width 721 height 1979
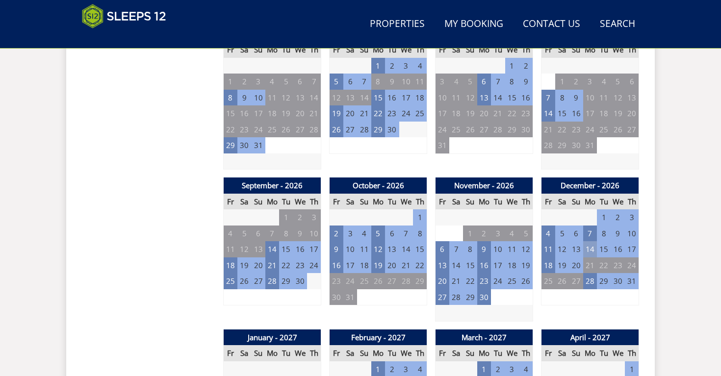
click at [595, 243] on td "14" at bounding box center [590, 249] width 14 height 16
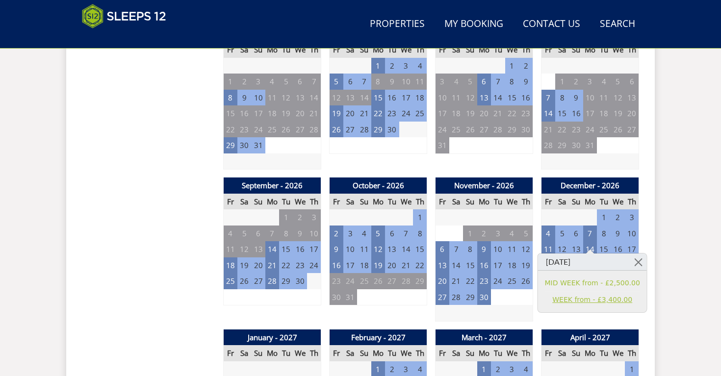
click at [593, 302] on link "WEEK from - £3,400.00" at bounding box center [592, 300] width 95 height 10
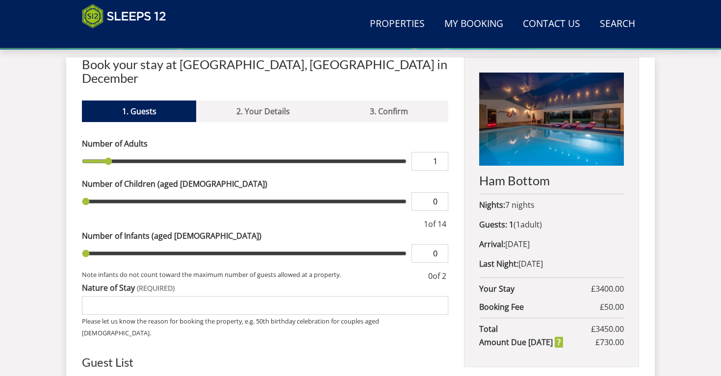
scroll to position [364, 0]
